Goal: Information Seeking & Learning: Learn about a topic

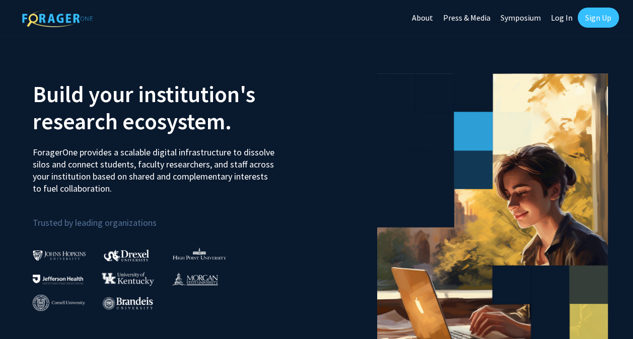
click at [555, 20] on link "Log In" at bounding box center [561, 17] width 32 height 35
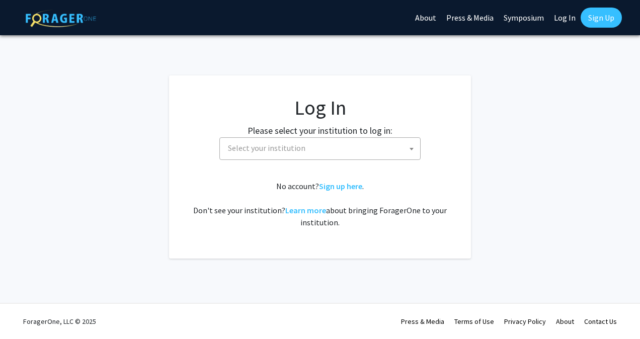
click at [325, 150] on span "Select your institution" at bounding box center [322, 148] width 196 height 21
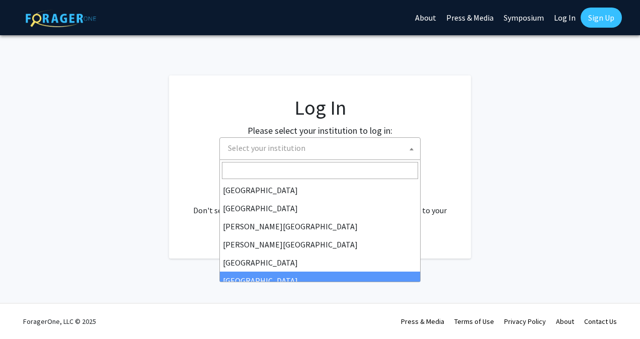
scroll to position [352, 0]
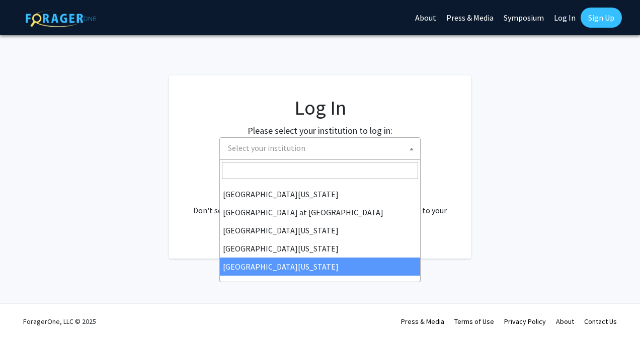
select select "33"
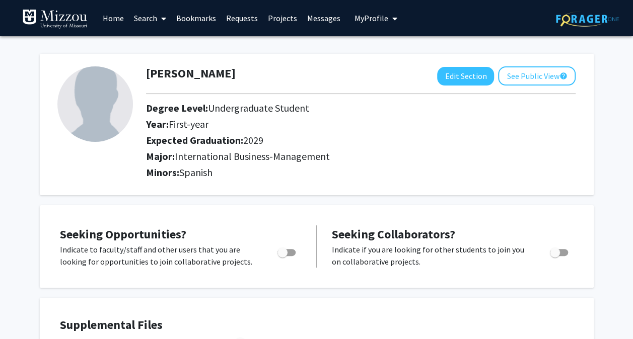
click at [149, 18] on link "Search" at bounding box center [150, 18] width 42 height 35
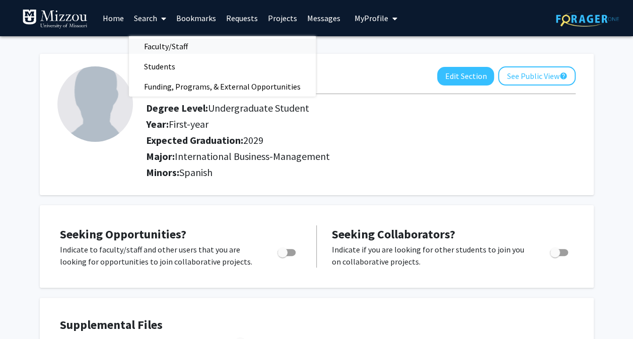
click at [164, 41] on span "Faculty/Staff" at bounding box center [166, 46] width 74 height 20
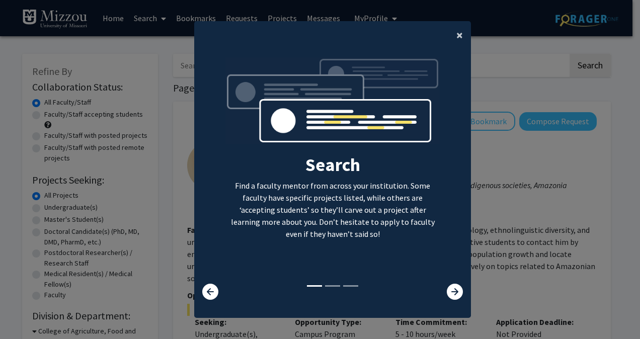
click at [452, 35] on button "×" at bounding box center [459, 35] width 23 height 28
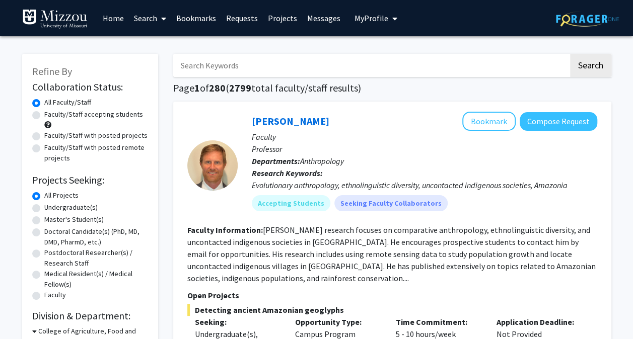
click at [372, 19] on span "My Profile" at bounding box center [371, 18] width 34 height 10
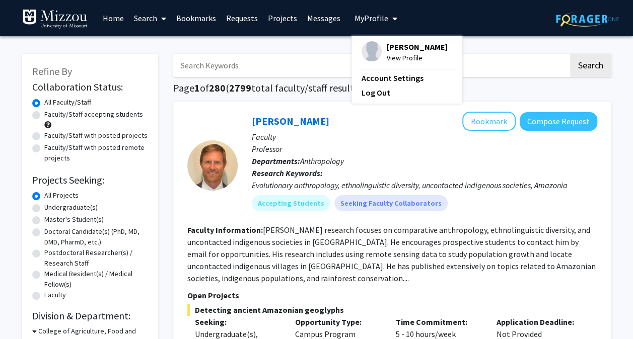
click at [366, 45] on img at bounding box center [371, 51] width 20 height 20
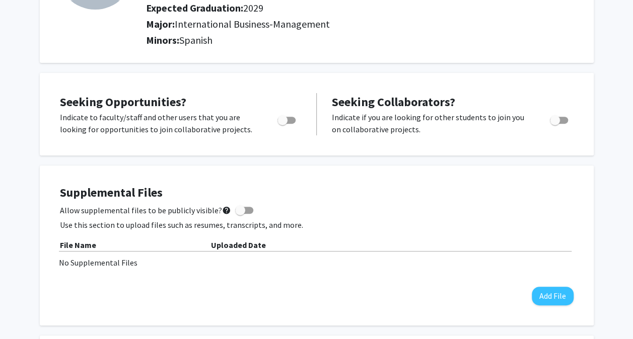
scroll to position [134, 0]
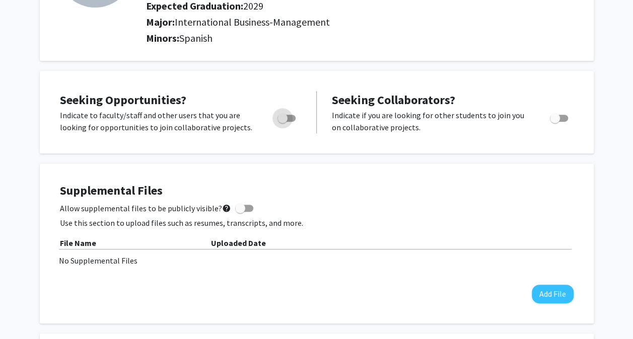
click at [293, 114] on label "Toggle" at bounding box center [284, 118] width 22 height 12
click at [282, 122] on input "Are you actively seeking opportunities?" at bounding box center [282, 122] width 1 height 1
checkbox input "true"
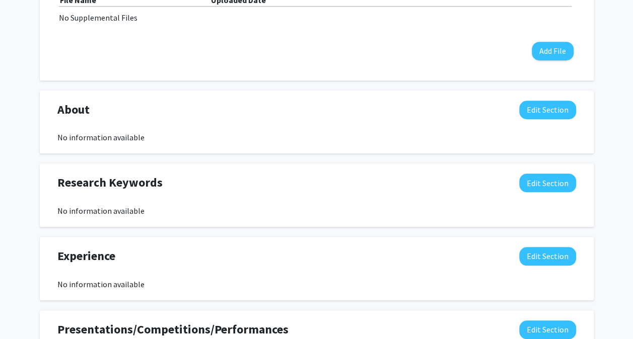
scroll to position [379, 0]
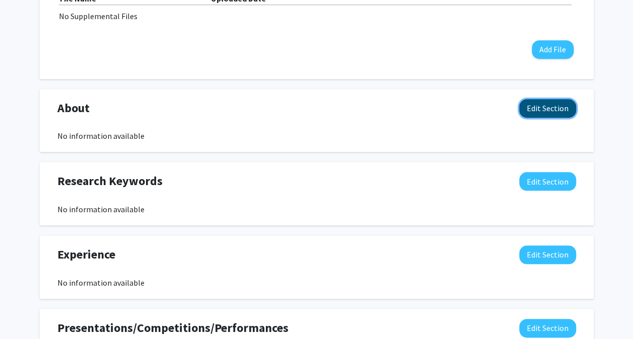
click at [533, 104] on button "Edit Section" at bounding box center [547, 108] width 57 height 19
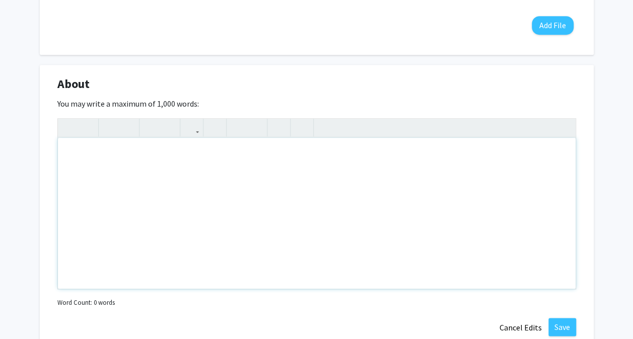
scroll to position [405, 0]
click at [65, 252] on div "Note to users with screen readers: Please deactivate our accessibility plugin f…" at bounding box center [316, 211] width 517 height 151
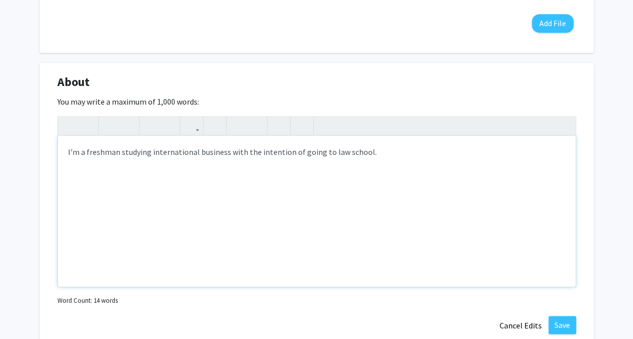
type textarea "I'm a freshman studying international business with the intention of going to l…"
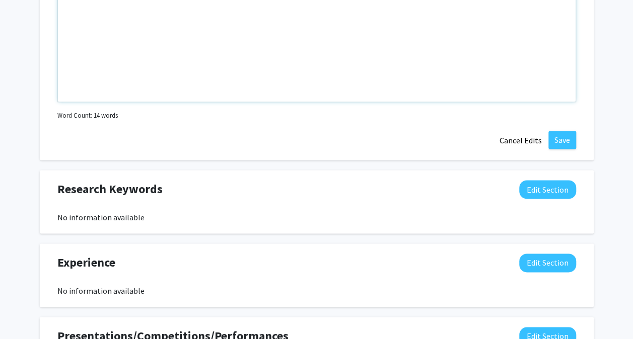
scroll to position [438, 0]
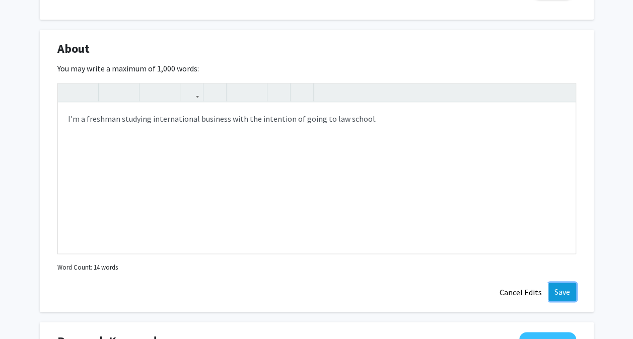
click at [562, 291] on button "Save" at bounding box center [562, 292] width 28 height 18
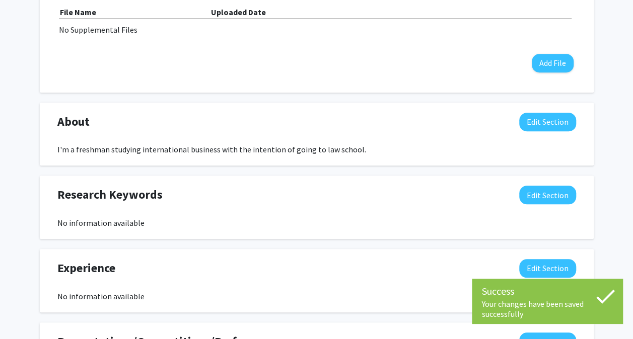
scroll to position [366, 0]
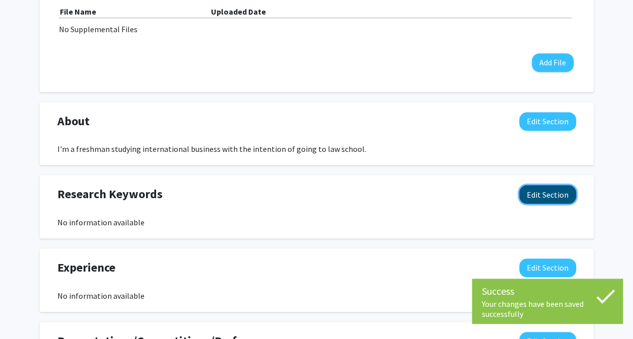
click at [535, 192] on button "Edit Section" at bounding box center [547, 194] width 57 height 19
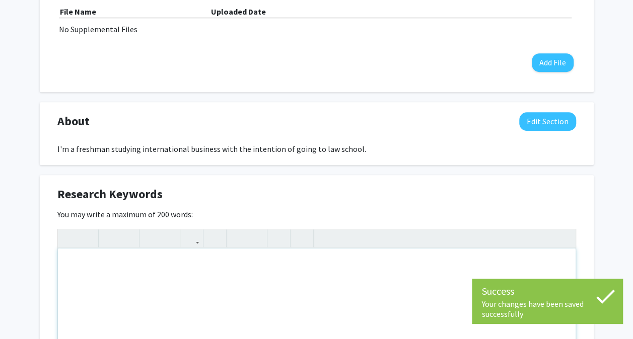
click at [263, 274] on div "Note to users with screen readers: Please deactivate our accessibility plugin f…" at bounding box center [316, 324] width 517 height 151
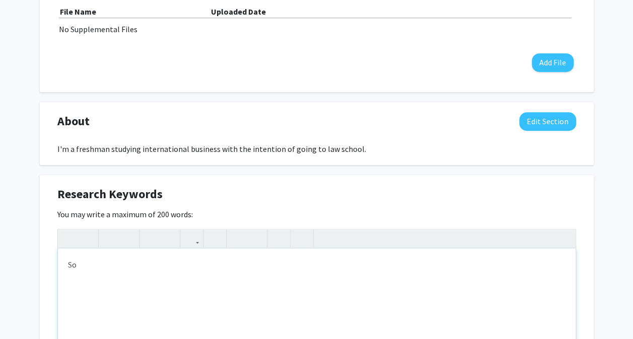
type textarea "S"
type textarea "Justice system, interview, inequality, psychology"
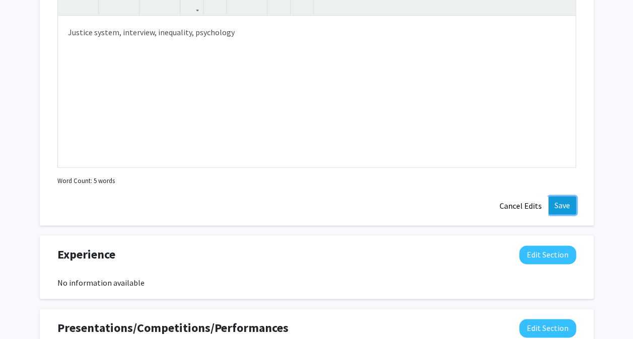
click at [562, 207] on button "Save" at bounding box center [562, 205] width 28 height 18
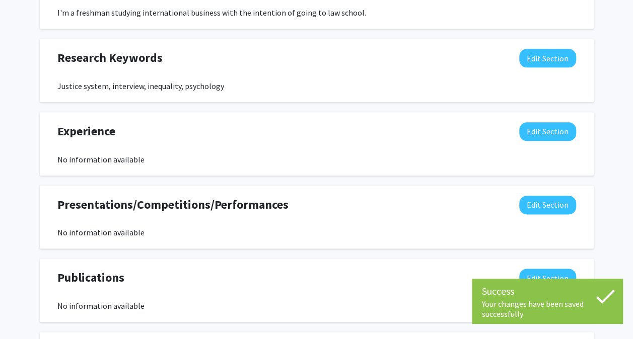
scroll to position [502, 0]
click at [538, 129] on button "Edit Section" at bounding box center [547, 131] width 57 height 19
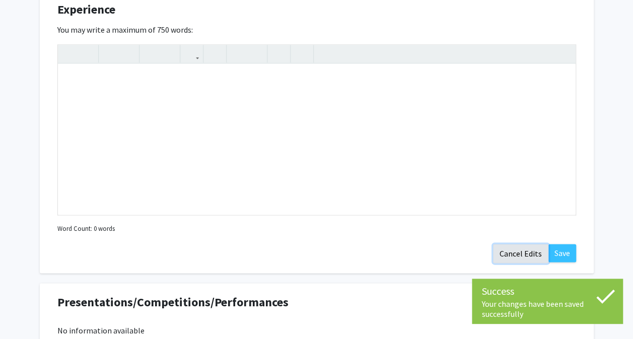
click at [505, 256] on button "Cancel Edits" at bounding box center [520, 253] width 55 height 19
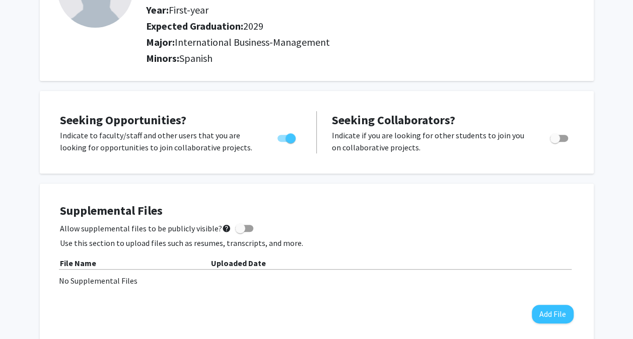
scroll to position [0, 0]
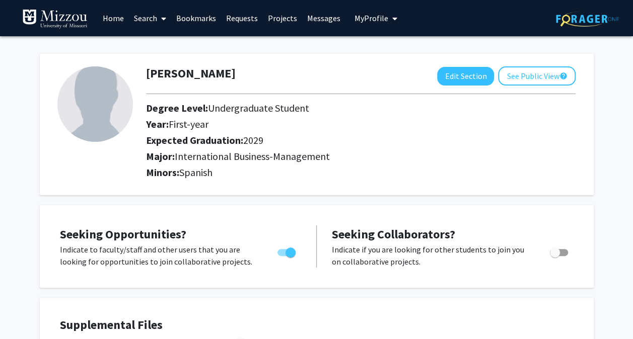
click at [163, 15] on icon at bounding box center [163, 19] width 5 height 8
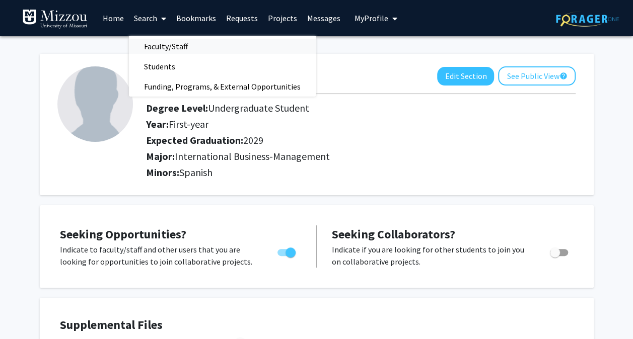
click at [151, 44] on span "Faculty/Staff" at bounding box center [166, 46] width 74 height 20
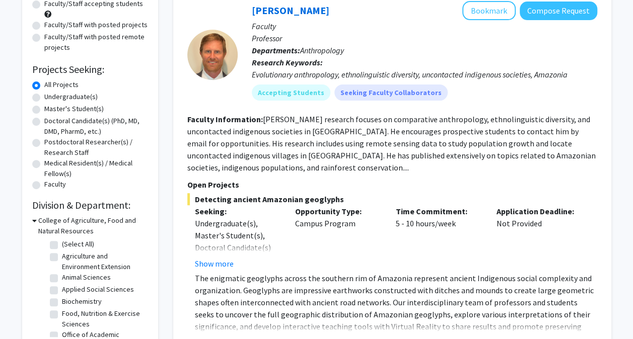
scroll to position [112, 0]
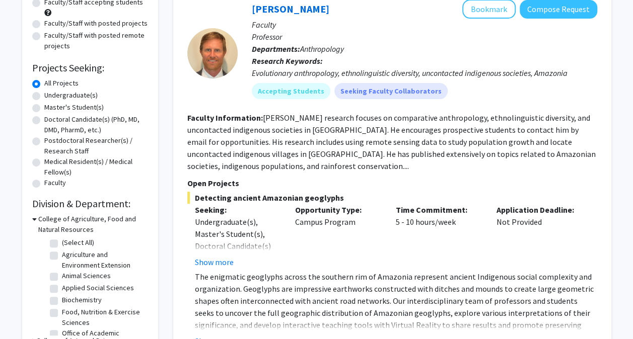
click at [44, 94] on label "Undergraduate(s)" at bounding box center [70, 95] width 53 height 11
click at [44, 94] on input "Undergraduate(s)" at bounding box center [47, 93] width 7 height 7
radio input "true"
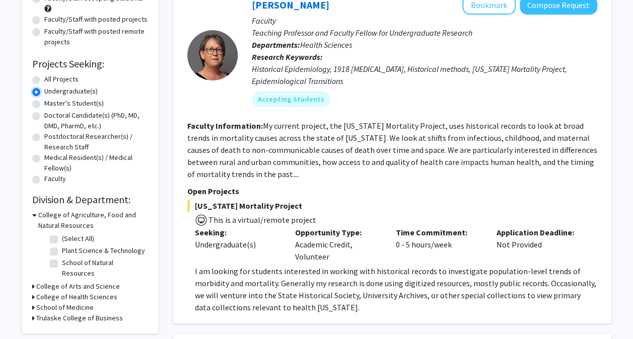
scroll to position [118, 0]
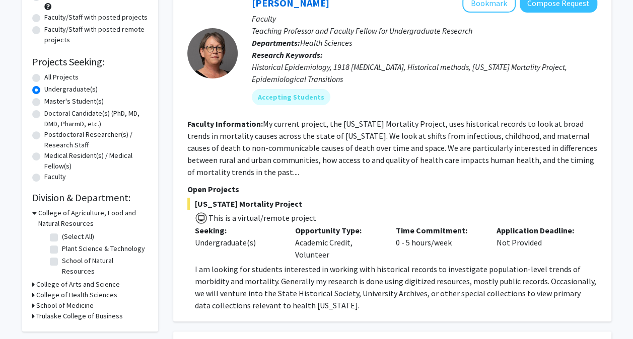
click at [0, 174] on html "Skip navigation Home Search Bookmarks Requests Projects Messages My Profile Gra…" at bounding box center [316, 51] width 633 height 339
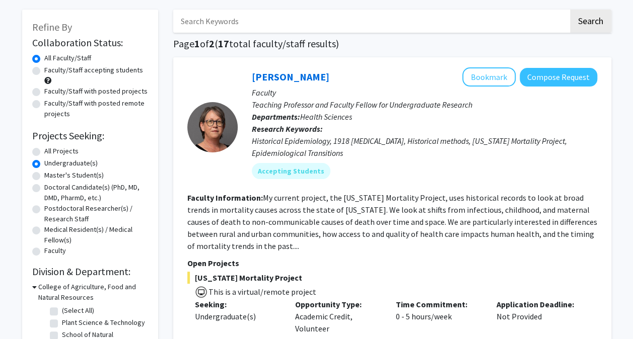
scroll to position [44, 0]
click at [42, 69] on div "Faculty/Staff accepting students" at bounding box center [90, 75] width 116 height 21
click at [44, 70] on label "Faculty/Staff accepting students" at bounding box center [93, 70] width 99 height 11
click at [44, 70] on input "Faculty/Staff accepting students" at bounding box center [47, 68] width 7 height 7
radio input "true"
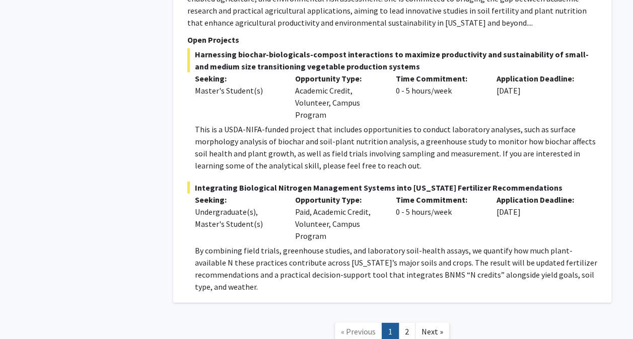
scroll to position [5117, 0]
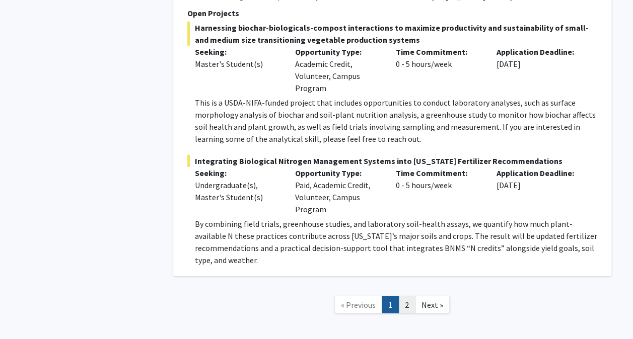
click at [408, 296] on link "2" at bounding box center [406, 305] width 17 height 18
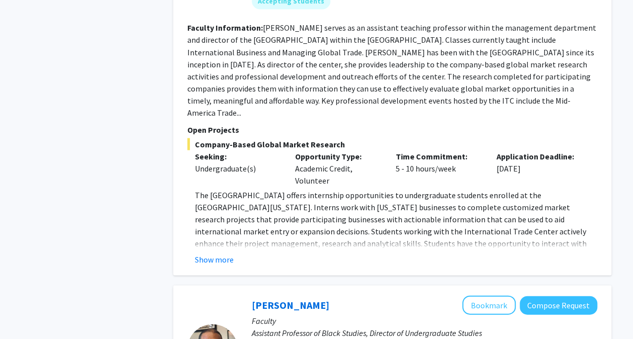
scroll to position [899, 0]
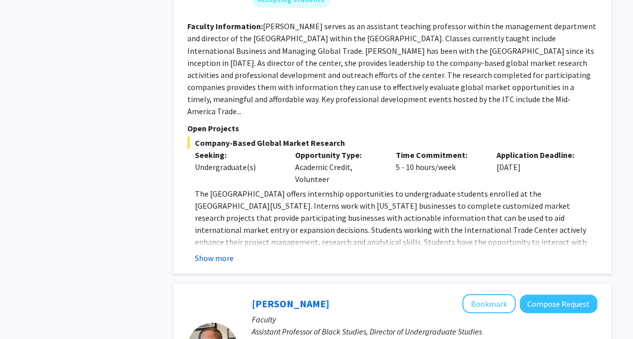
click at [227, 252] on button "Show more" at bounding box center [214, 258] width 39 height 12
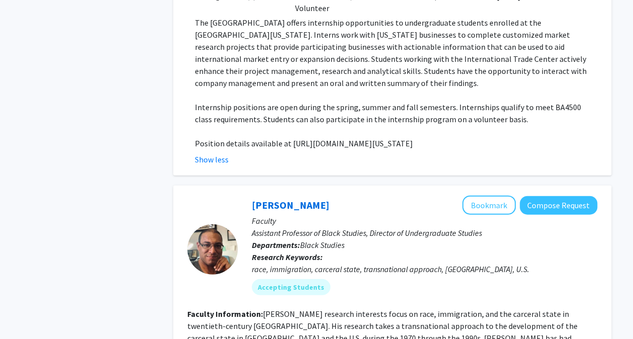
scroll to position [1069, 0]
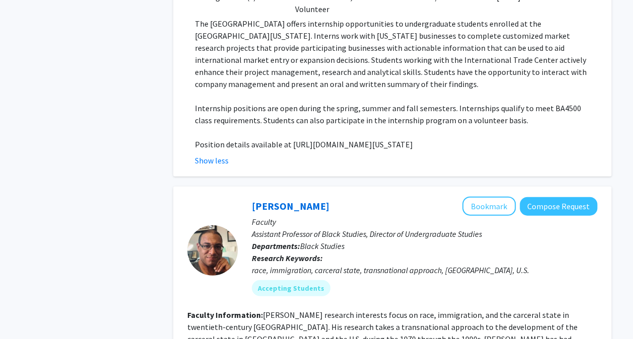
drag, startPoint x: 287, startPoint y: 120, endPoint x: 324, endPoint y: 137, distance: 40.8
click at [324, 138] on p "Position details available at https://business.missouri.edu/programs-admissions…" at bounding box center [396, 144] width 402 height 12
copy p "https://business.missouri.edu/programs-admissions/centers-institutes/internatio…"
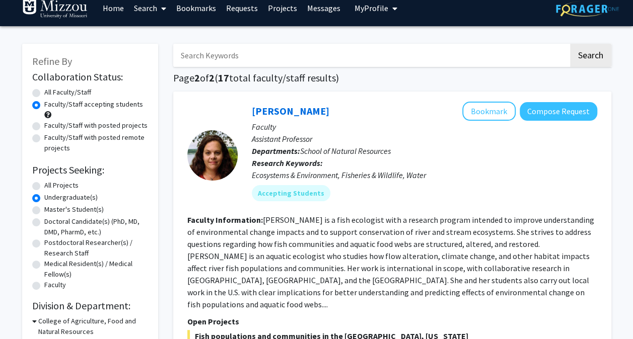
scroll to position [0, 0]
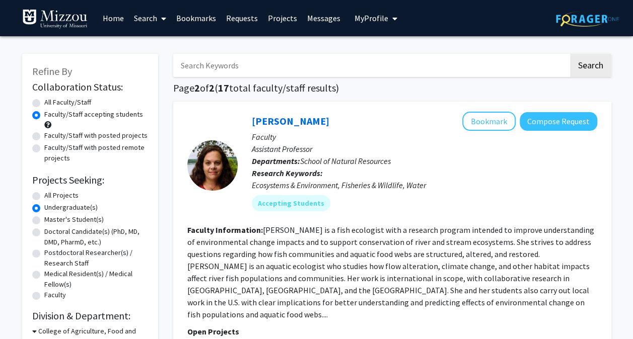
click at [46, 102] on label "All Faculty/Staff" at bounding box center [67, 102] width 47 height 11
click at [46, 102] on input "All Faculty/Staff" at bounding box center [47, 100] width 7 height 7
radio input "true"
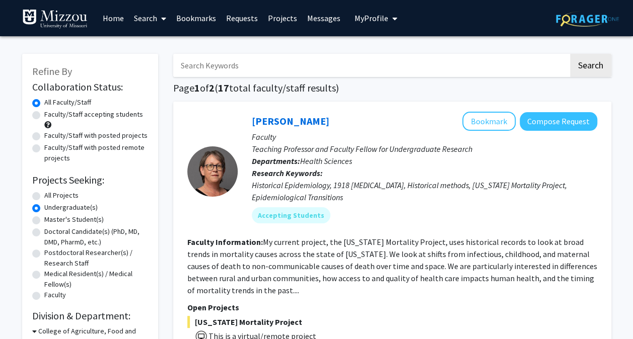
click at [53, 196] on label "All Projects" at bounding box center [61, 195] width 34 height 11
click at [51, 196] on input "All Projects" at bounding box center [47, 193] width 7 height 7
radio input "true"
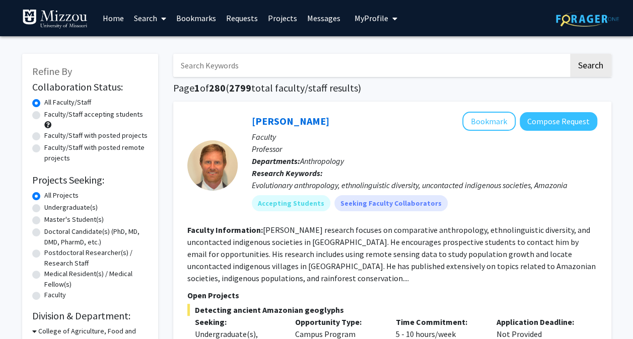
click at [229, 74] on input "Search Keywords" at bounding box center [370, 65] width 395 height 23
type input "maya"
click at [570, 54] on button "Search" at bounding box center [590, 65] width 41 height 23
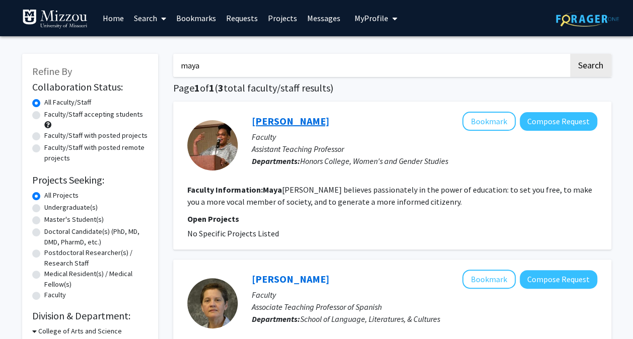
click at [256, 123] on link "Maya Gibson" at bounding box center [290, 121] width 77 height 13
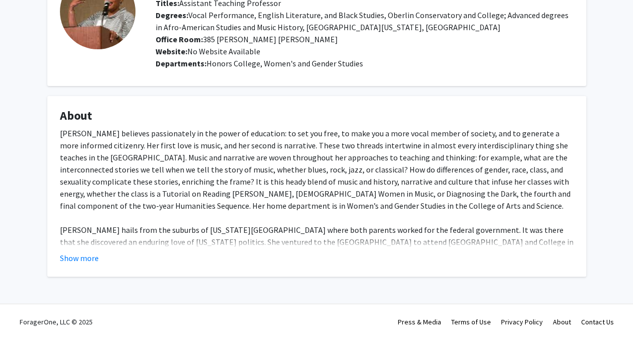
scroll to position [83, 0]
click at [85, 257] on button "Show more" at bounding box center [79, 258] width 39 height 12
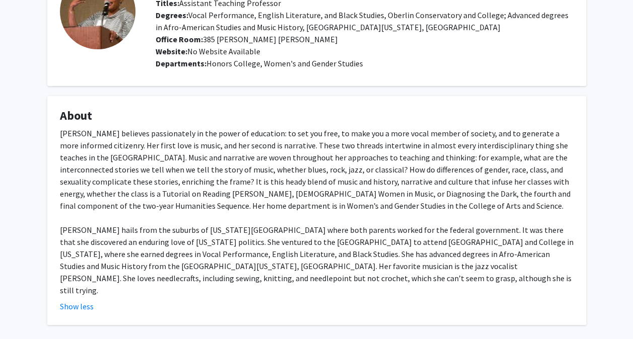
scroll to position [0, 0]
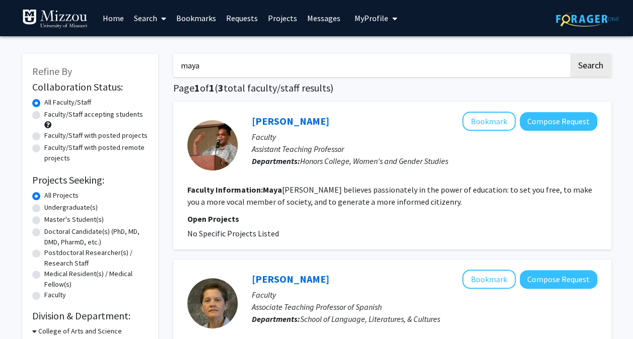
click at [206, 66] on input "maya" at bounding box center [370, 65] width 395 height 23
type input "m"
type input "angie"
click at [570, 54] on button "Search" at bounding box center [590, 65] width 41 height 23
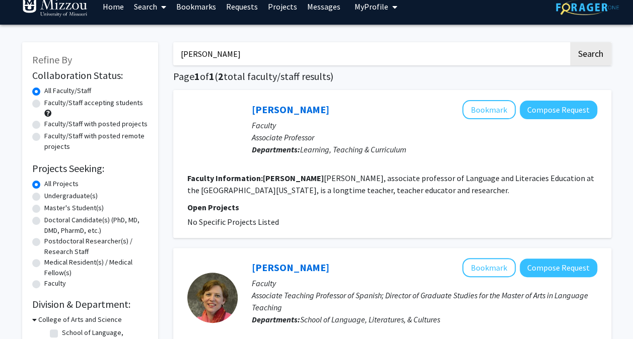
scroll to position [9, 0]
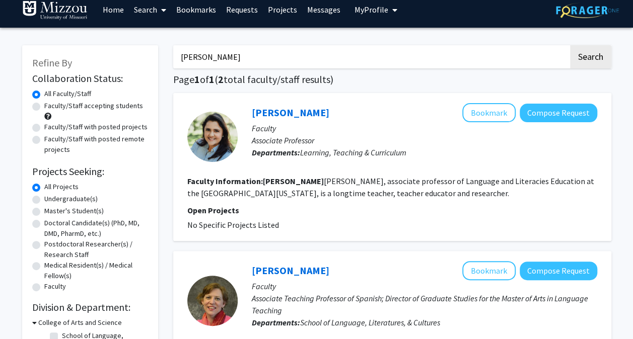
click at [122, 9] on link "Home" at bounding box center [113, 9] width 31 height 35
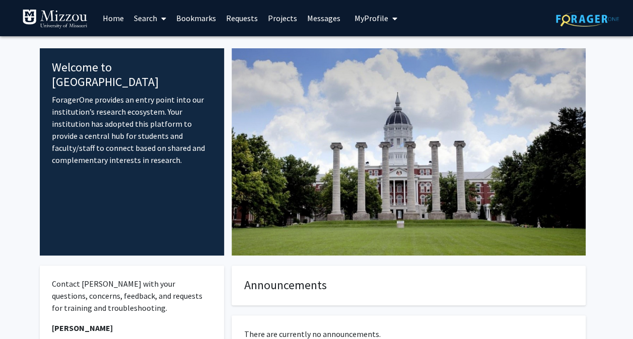
click at [247, 9] on link "Requests" at bounding box center [242, 18] width 42 height 35
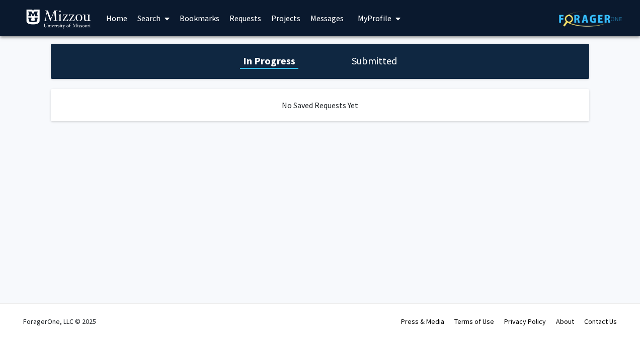
click at [266, 14] on link "Projects" at bounding box center [285, 18] width 39 height 35
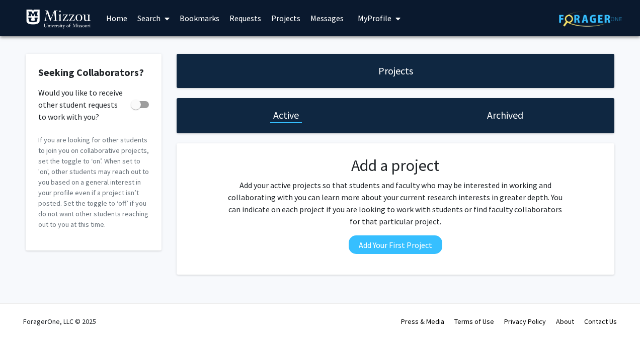
click at [149, 16] on link "Search" at bounding box center [153, 18] width 42 height 35
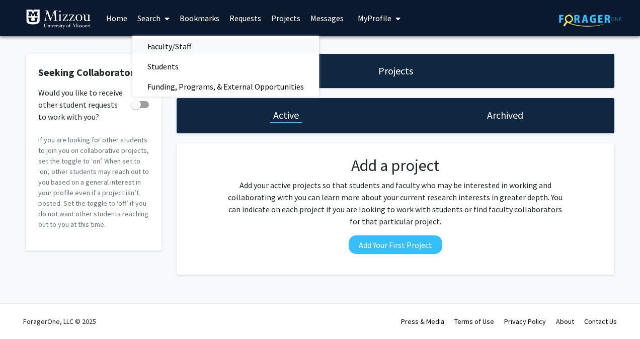
click at [156, 40] on span "Faculty/Staff" at bounding box center [169, 46] width 74 height 20
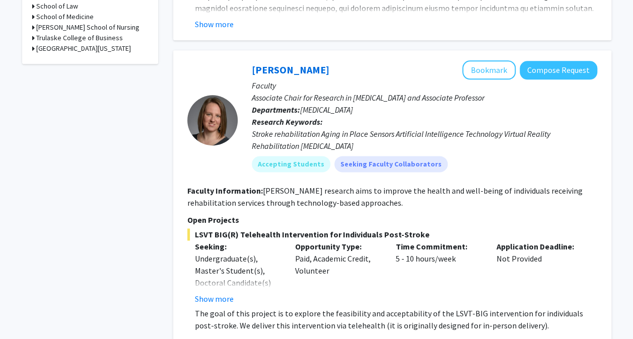
scroll to position [595, 0]
click at [67, 50] on h3 "University of Missouri Libraries" at bounding box center [83, 48] width 95 height 11
click at [67, 49] on h3 "University of Missouri Libraries" at bounding box center [83, 48] width 95 height 11
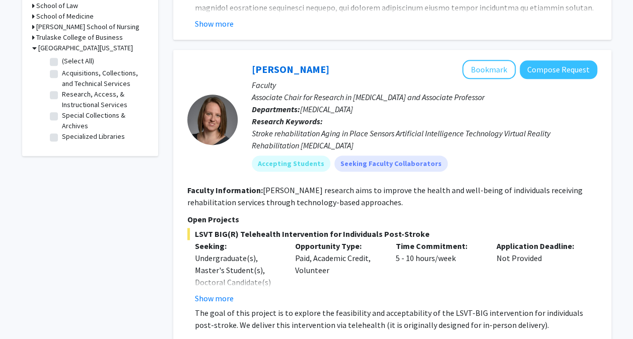
click at [62, 58] on label "(Select All)" at bounding box center [78, 61] width 32 height 11
click at [62, 58] on input "(Select All)" at bounding box center [65, 59] width 7 height 7
checkbox input "true"
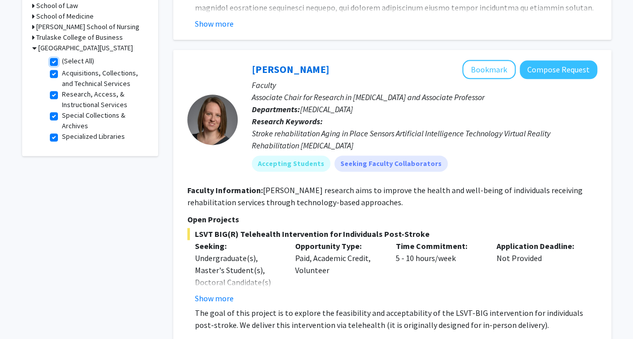
checkbox input "true"
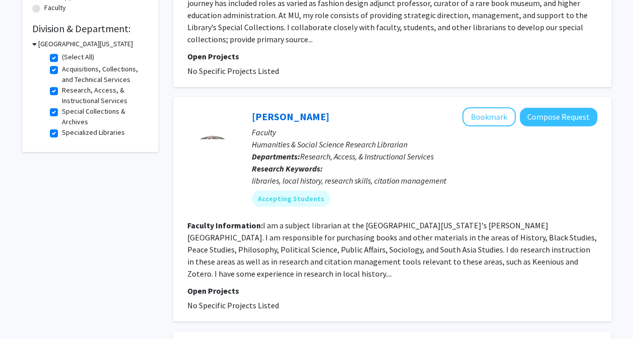
scroll to position [288, 0]
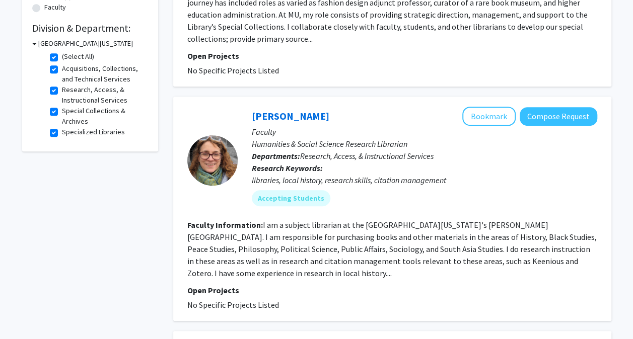
click at [259, 252] on fg-read-more "I am a subject librarian at the University of Missouri's Ellis Library. I am re…" at bounding box center [391, 249] width 409 height 58
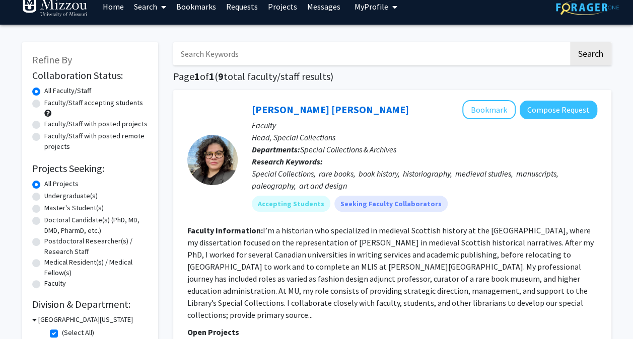
scroll to position [0, 0]
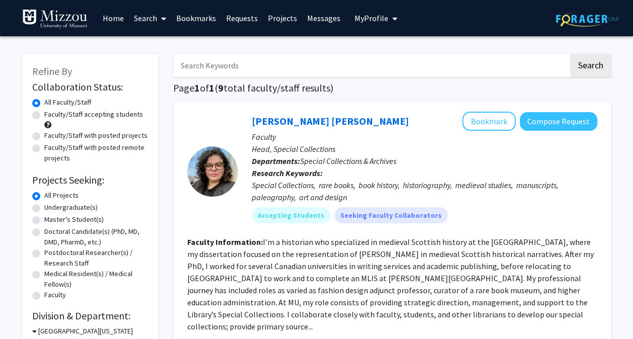
click at [225, 21] on link "Requests" at bounding box center [242, 18] width 42 height 35
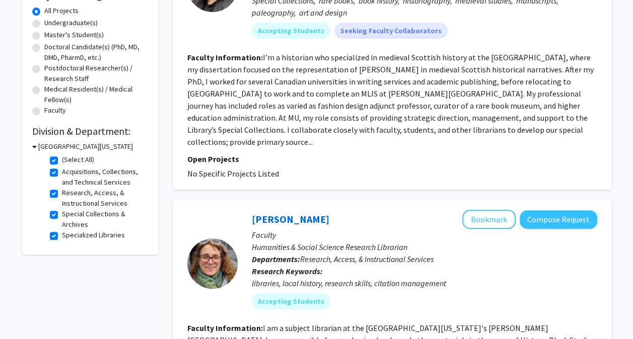
scroll to position [186, 0]
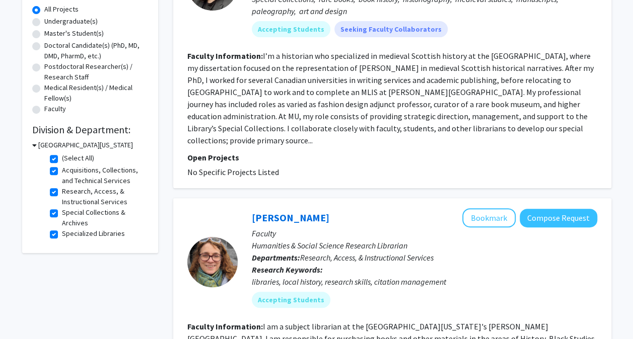
click at [39, 147] on h3 "University of Missouri Libraries" at bounding box center [85, 145] width 95 height 11
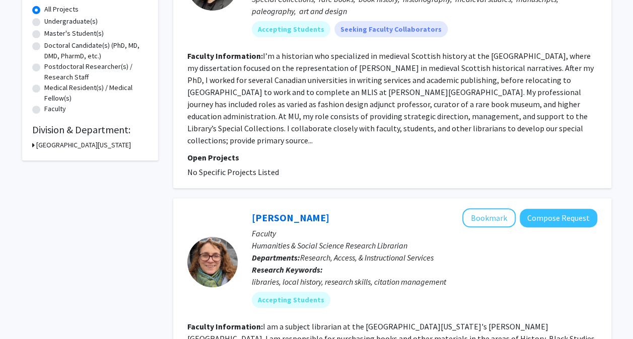
click at [39, 147] on h3 "University of Missouri Libraries" at bounding box center [83, 145] width 95 height 11
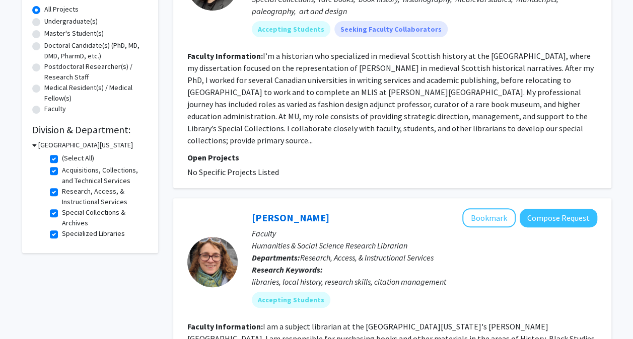
click at [62, 156] on label "(Select All)" at bounding box center [78, 158] width 32 height 11
click at [62, 156] on input "(Select All)" at bounding box center [65, 156] width 7 height 7
checkbox input "false"
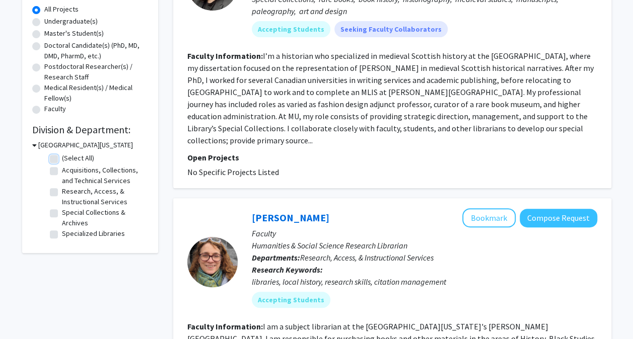
checkbox input "false"
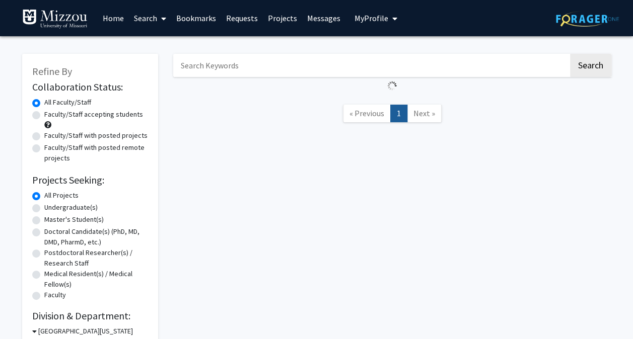
click at [43, 193] on div "All Projects" at bounding box center [90, 196] width 116 height 12
click at [44, 204] on label "Undergraduate(s)" at bounding box center [70, 207] width 53 height 11
click at [44, 204] on input "Undergraduate(s)" at bounding box center [47, 205] width 7 height 7
radio input "true"
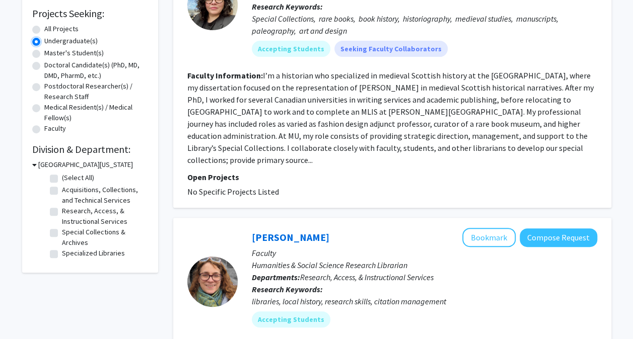
scroll to position [156, 0]
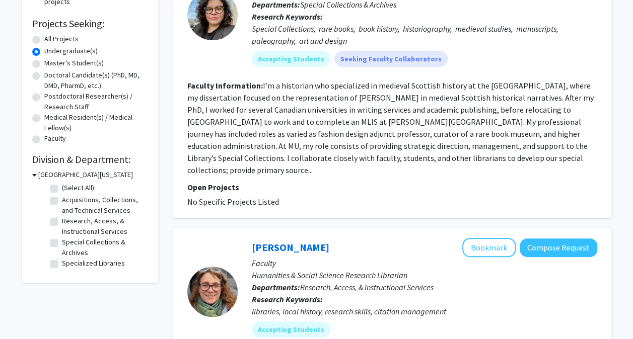
click at [32, 173] on icon at bounding box center [34, 175] width 5 height 11
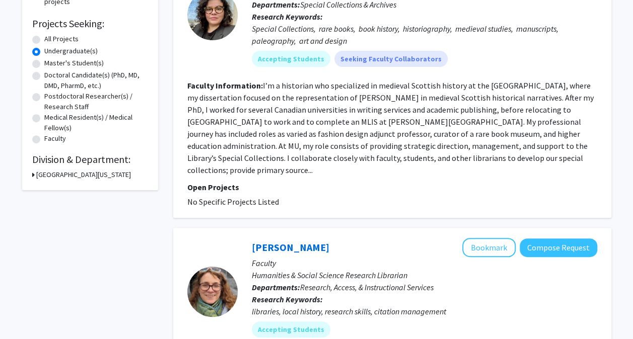
scroll to position [0, 0]
